Goal: Find contact information: Find contact information

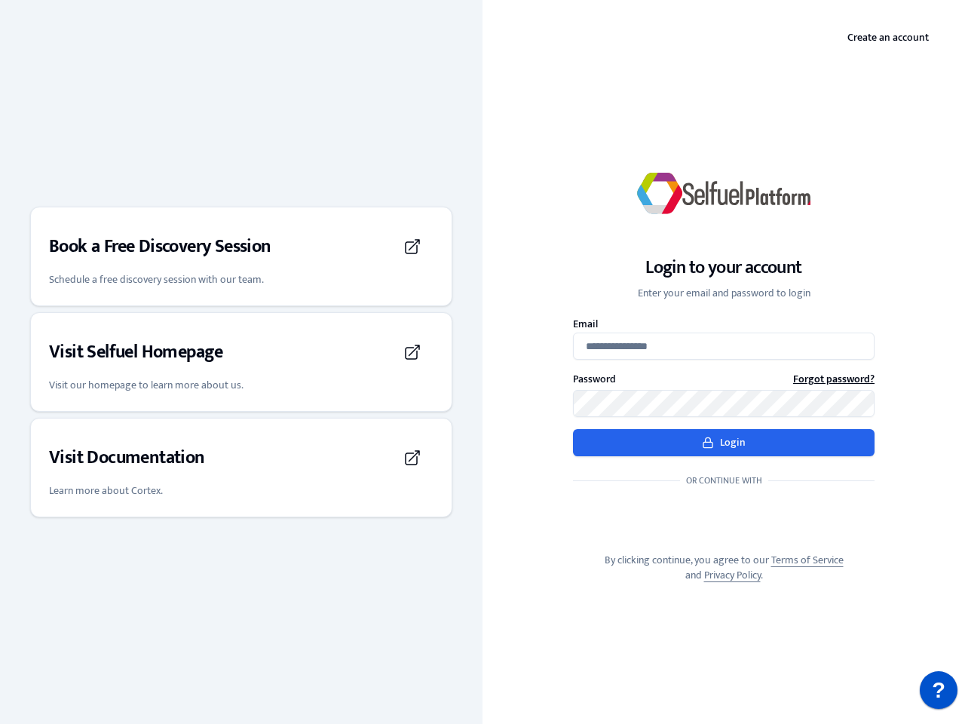
click at [482, 362] on div "Login to your account Enter your email and password to login Email Password For…" at bounding box center [723, 362] width 482 height 490
click at [241, 256] on h3 "Book a Free Discovery Session" at bounding box center [160, 246] width 222 height 24
click at [241, 362] on div "Visit Selfuel Homepage" at bounding box center [241, 352] width 384 height 42
click at [241, 467] on div "Visit Documentation" at bounding box center [241, 457] width 384 height 42
click at [938, 690] on p "?" at bounding box center [939, 690] width 14 height 38
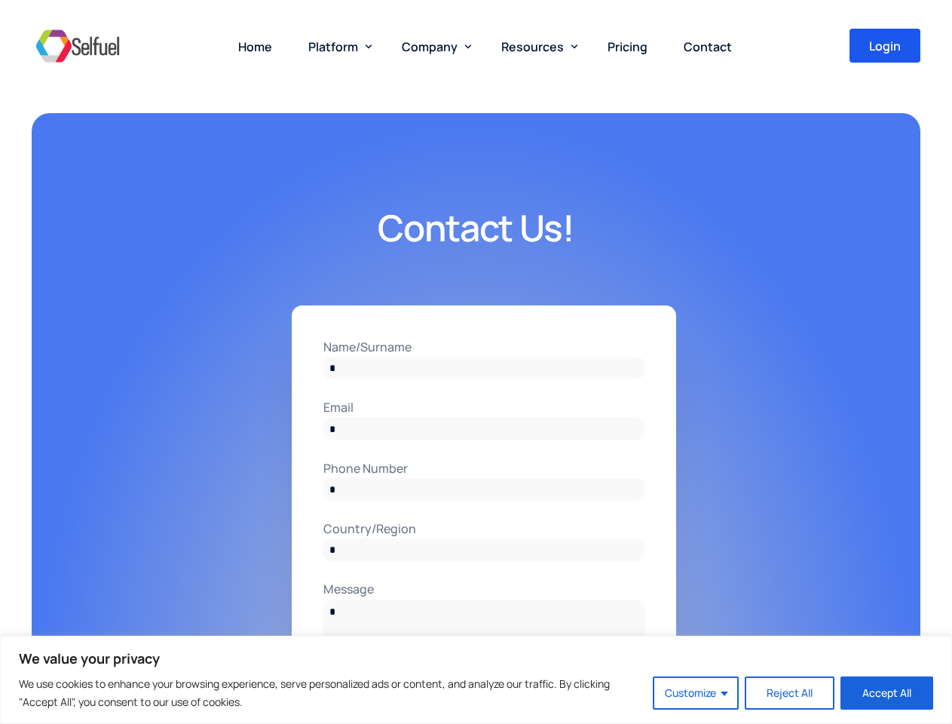
click at [476, 362] on input "Name/Surname" at bounding box center [483, 368] width 321 height 23
click at [696, 693] on button "Customize" at bounding box center [696, 692] width 86 height 33
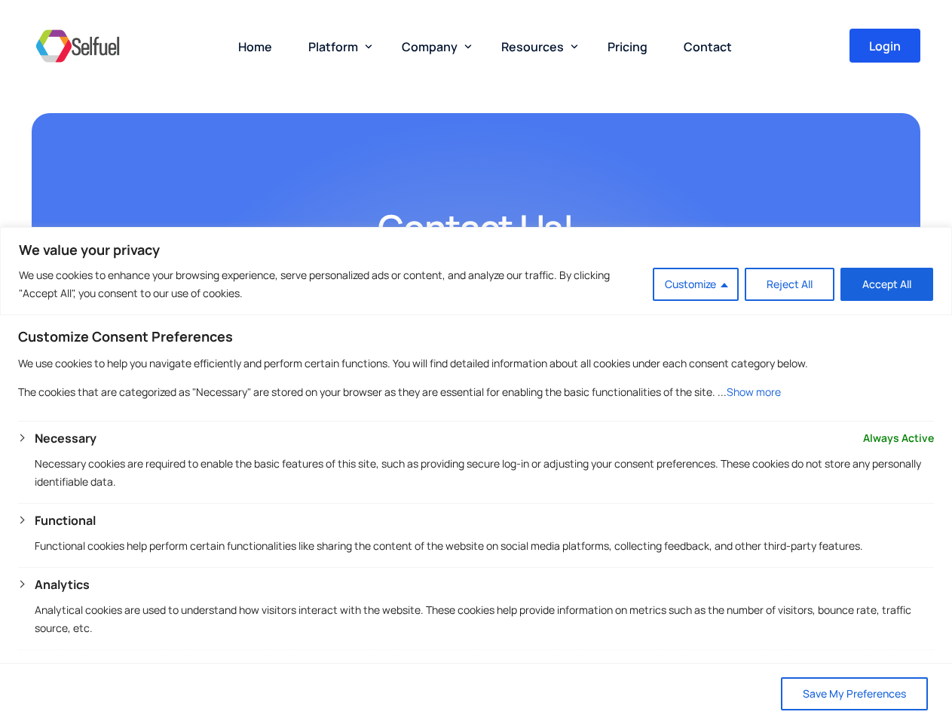
click at [337, 46] on span "Platform" at bounding box center [333, 46] width 50 height 17
click at [433, 46] on span "Company" at bounding box center [430, 46] width 56 height 17
click at [536, 46] on span "Resources" at bounding box center [532, 46] width 63 height 17
